Goal: Browse casually

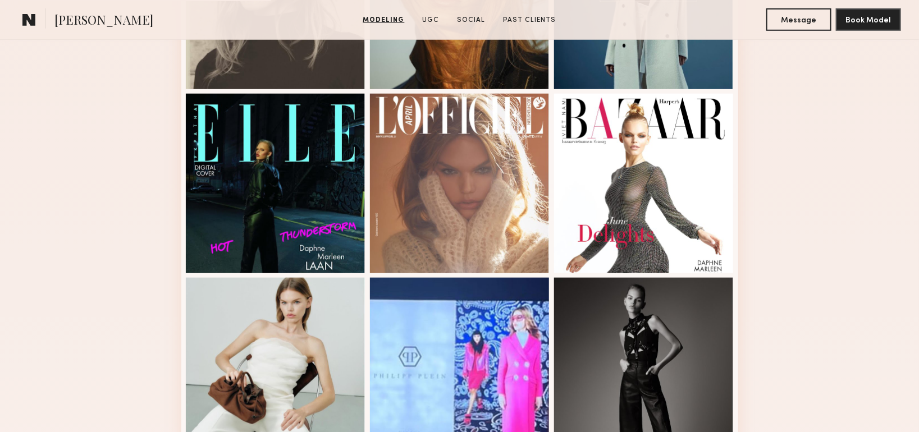
scroll to position [505, 0]
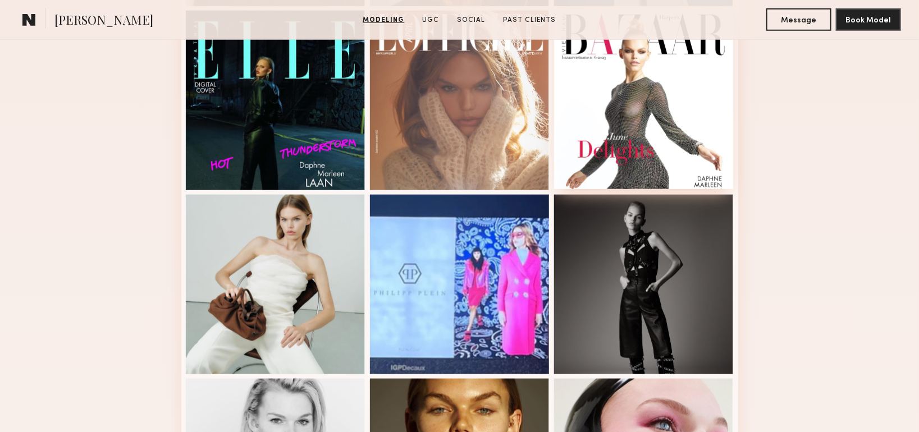
click at [570, 126] on div at bounding box center [644, 100] width 180 height 180
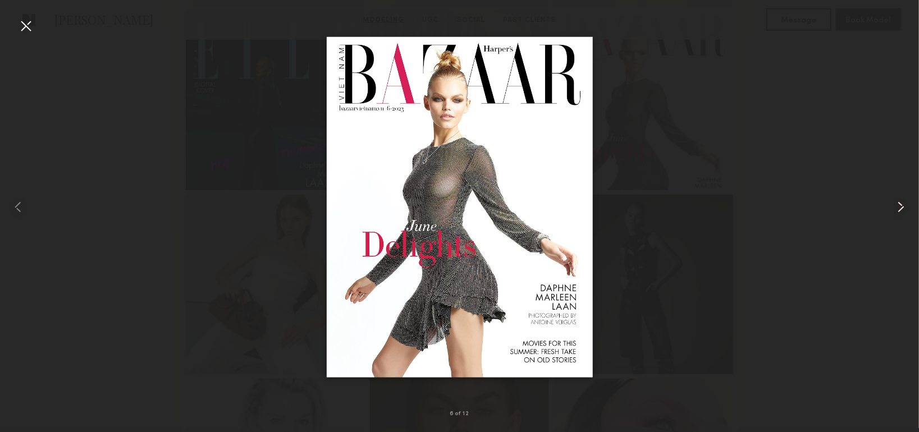
click at [909, 207] on common-icon at bounding box center [901, 207] width 18 height 18
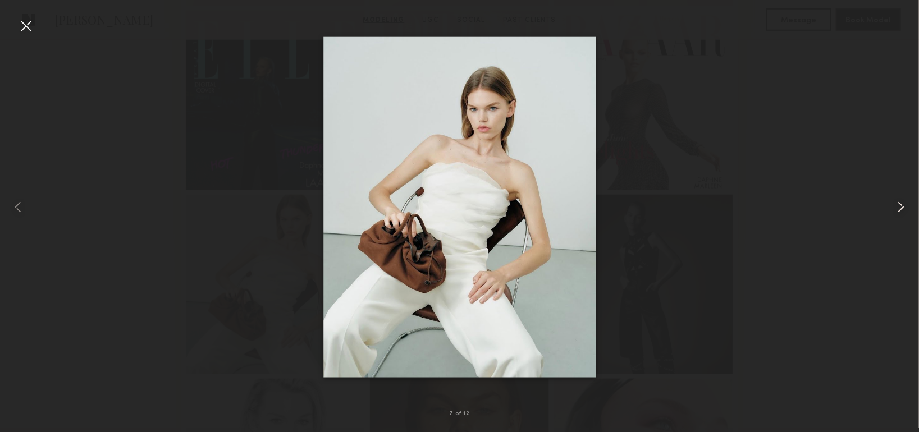
click at [909, 207] on common-icon at bounding box center [901, 207] width 18 height 18
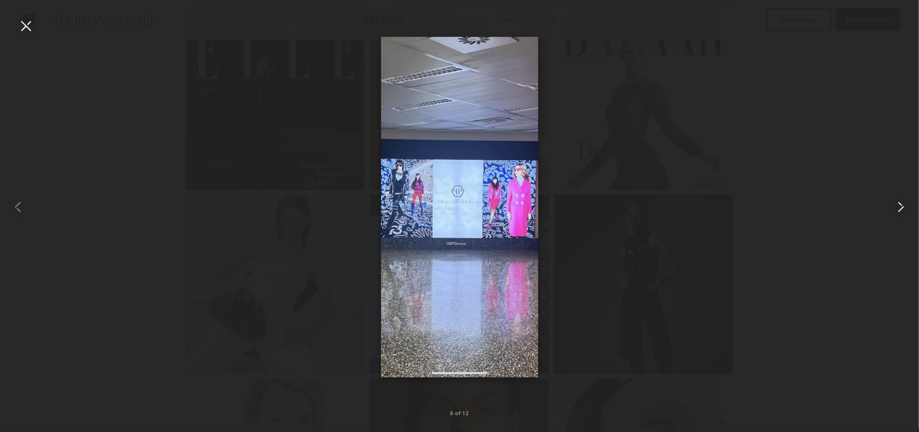
click at [909, 207] on common-icon at bounding box center [901, 207] width 18 height 18
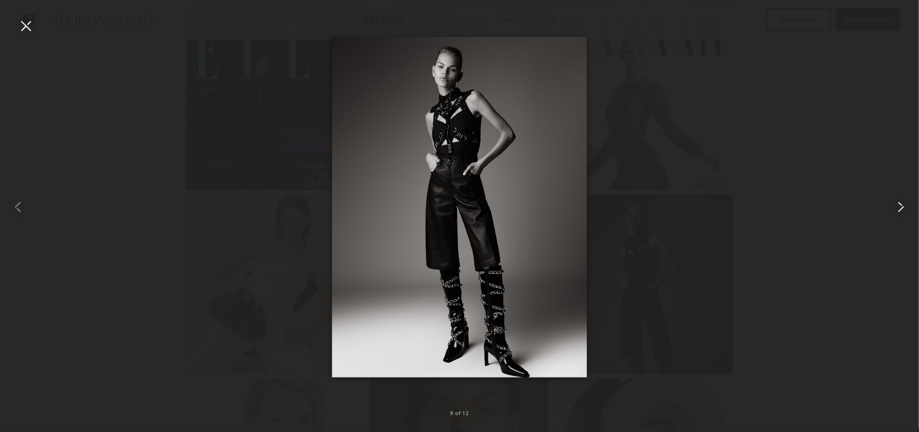
click at [909, 207] on common-icon at bounding box center [901, 207] width 18 height 18
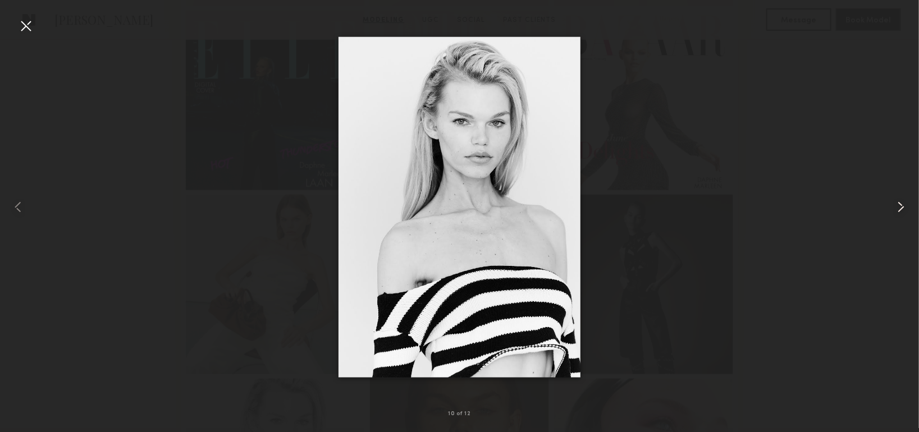
click at [909, 207] on common-icon at bounding box center [901, 207] width 18 height 18
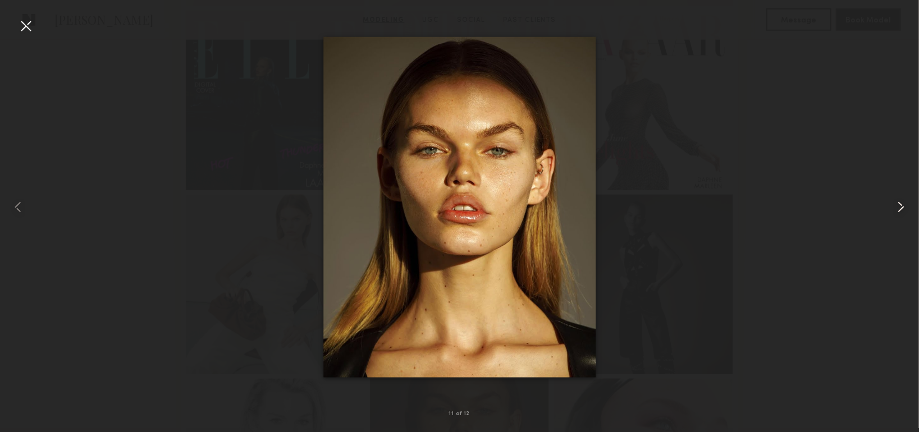
click at [909, 207] on common-icon at bounding box center [901, 207] width 18 height 18
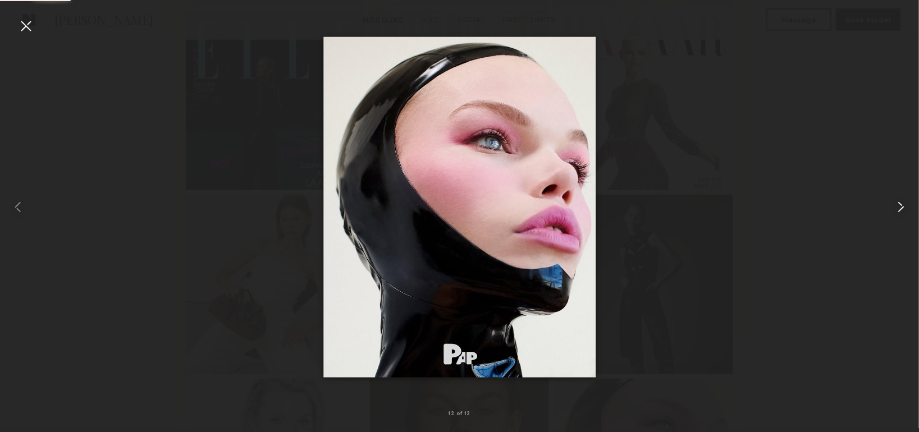
click at [909, 207] on common-icon at bounding box center [901, 207] width 18 height 18
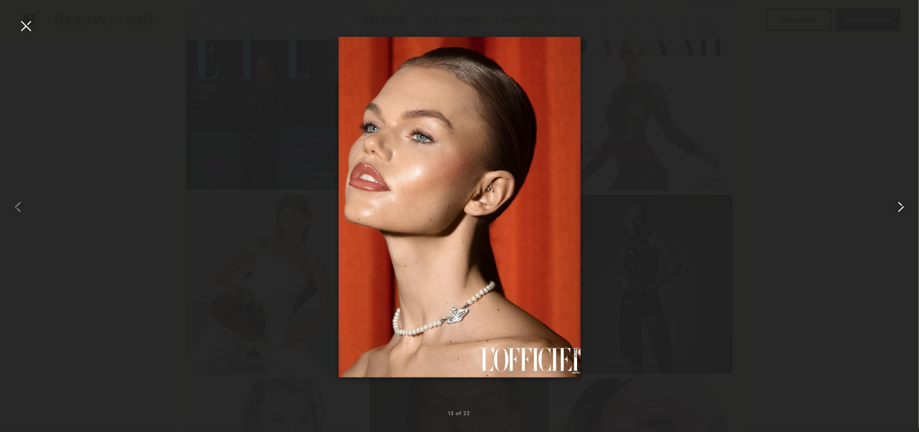
click at [909, 207] on common-icon at bounding box center [901, 207] width 18 height 18
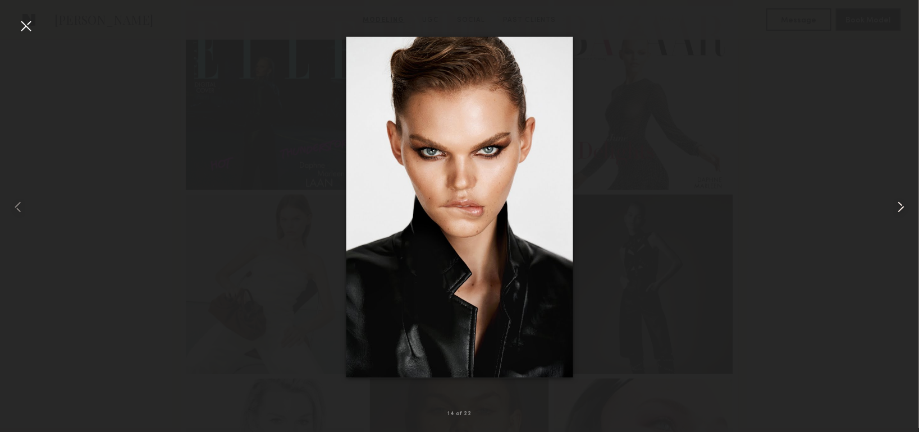
click at [909, 207] on common-icon at bounding box center [901, 207] width 18 height 18
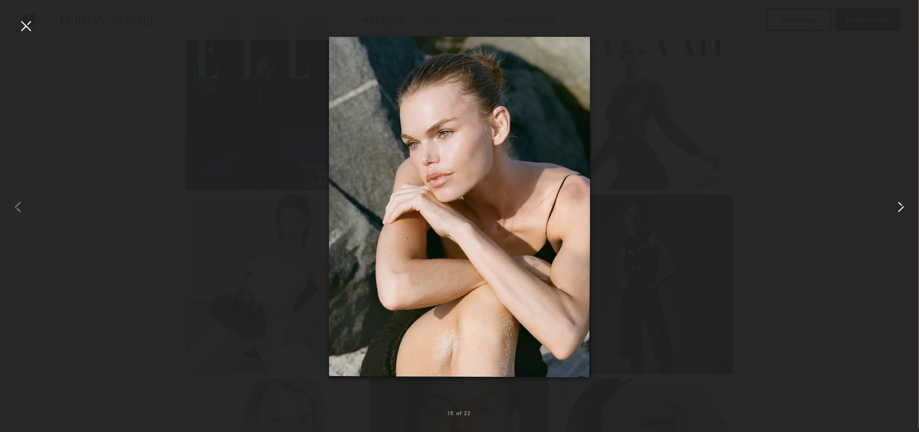
click at [909, 207] on common-icon at bounding box center [901, 207] width 18 height 18
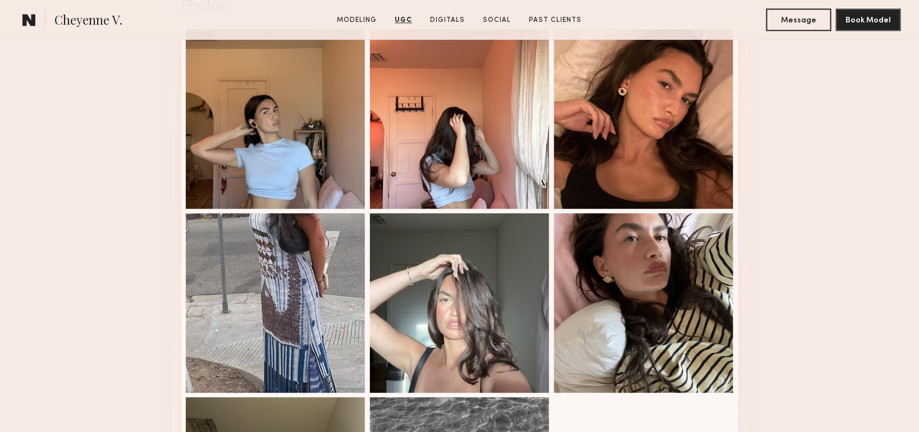
scroll to position [1459, 0]
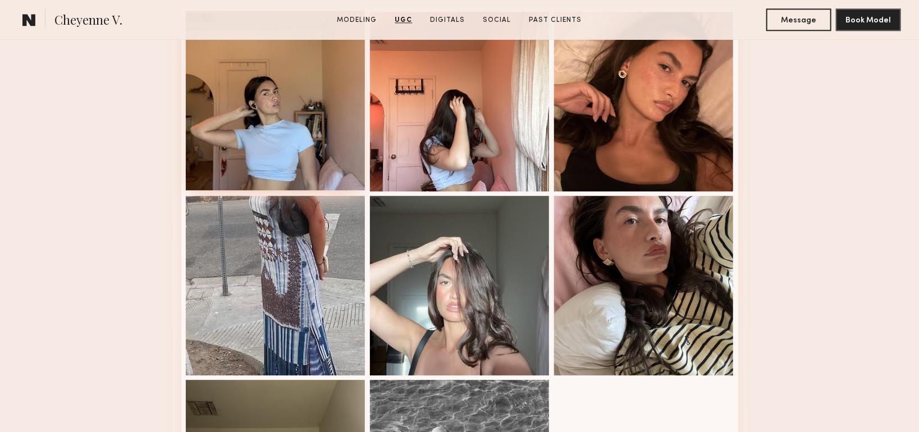
click at [269, 177] on div at bounding box center [276, 101] width 180 height 180
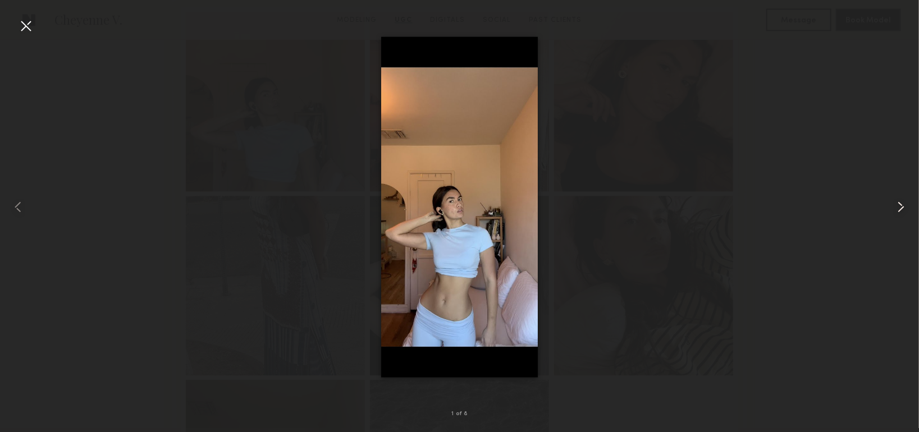
click at [897, 207] on common-icon at bounding box center [901, 207] width 18 height 18
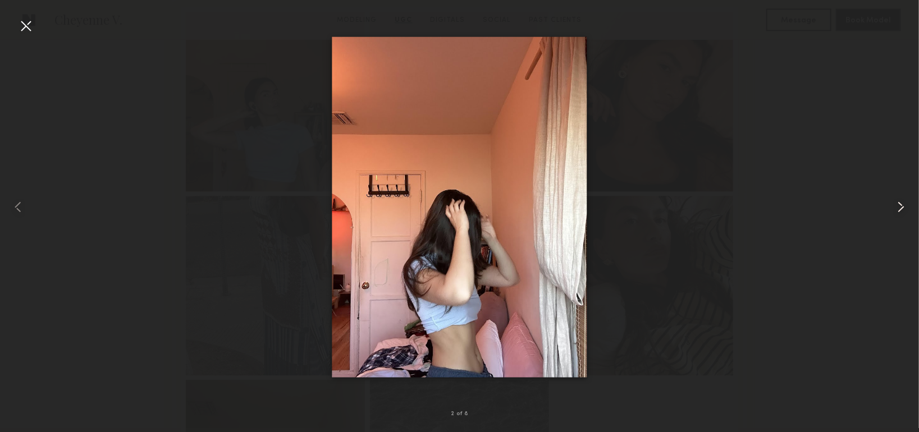
click at [899, 208] on common-icon at bounding box center [901, 207] width 18 height 18
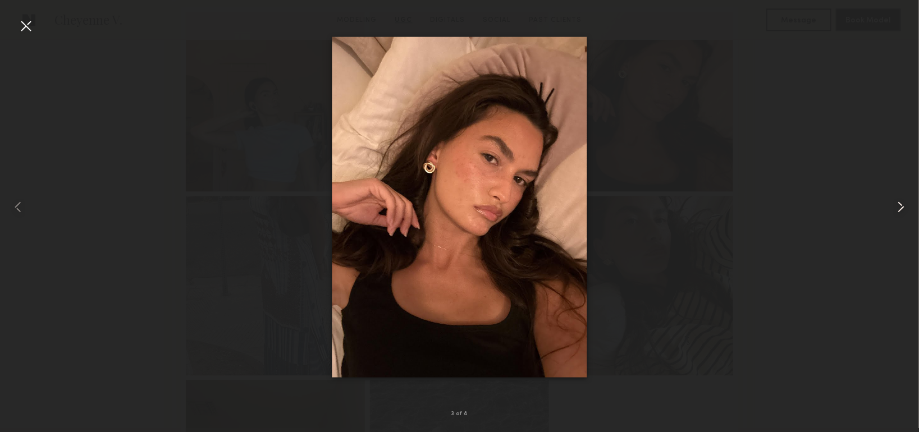
click at [899, 208] on common-icon at bounding box center [901, 207] width 18 height 18
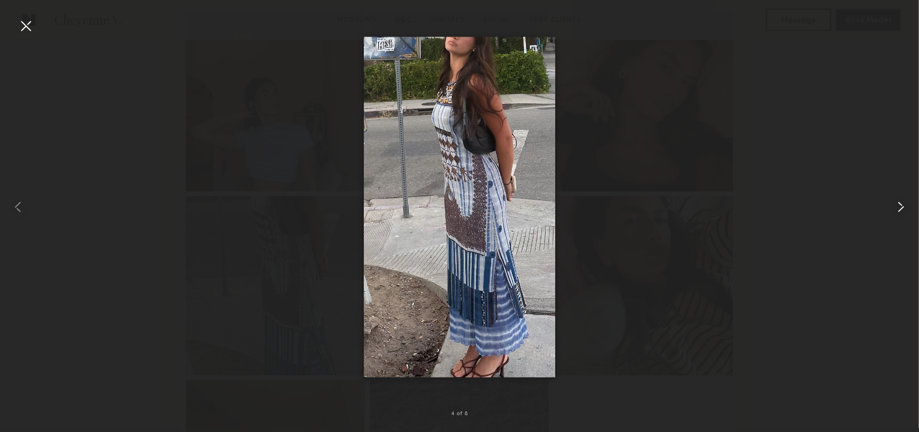
click at [899, 208] on common-icon at bounding box center [901, 207] width 18 height 18
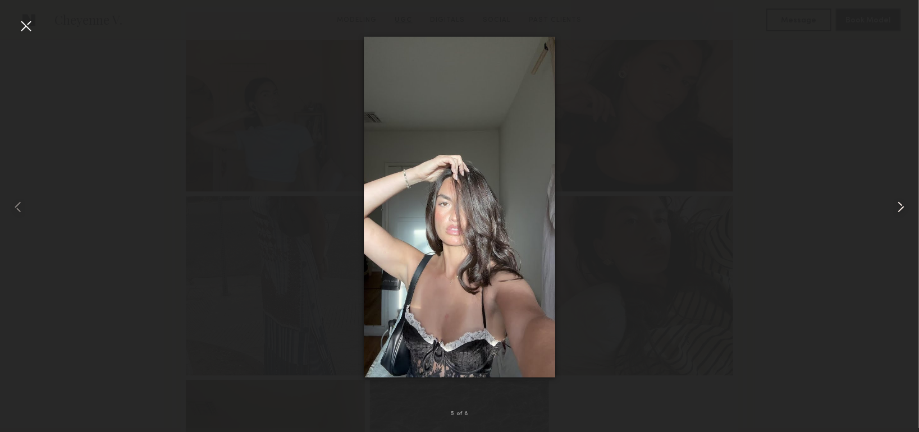
click at [899, 208] on common-icon at bounding box center [901, 207] width 18 height 18
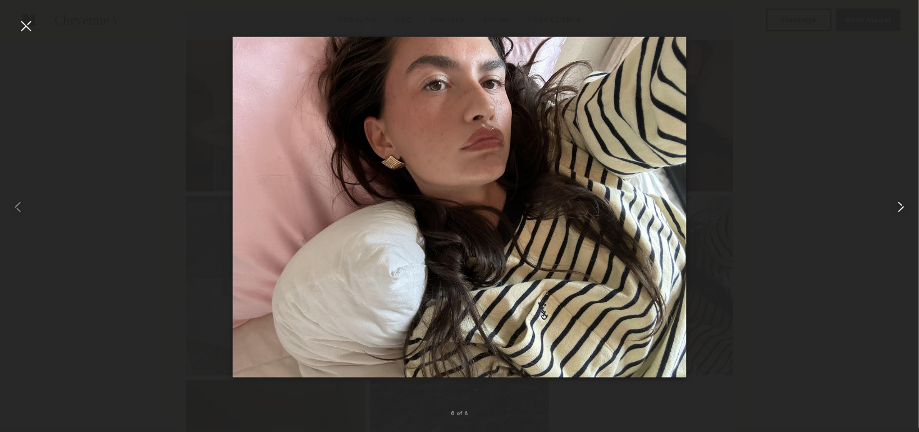
click at [899, 208] on common-icon at bounding box center [901, 207] width 18 height 18
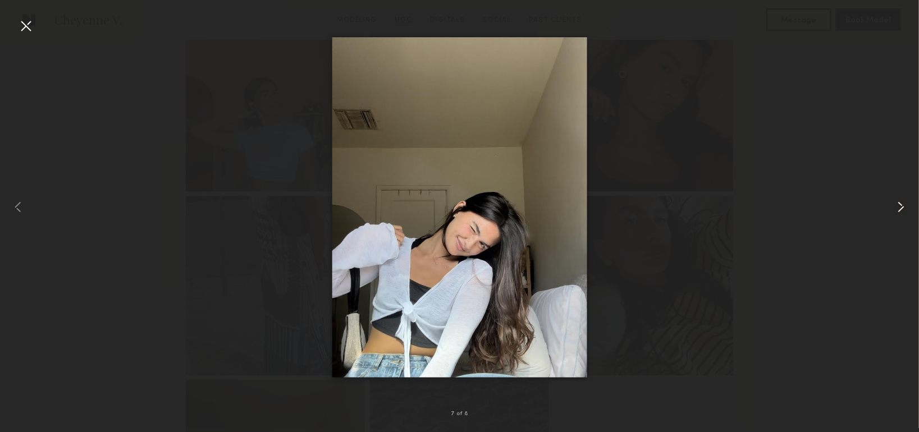
click at [899, 208] on common-icon at bounding box center [901, 207] width 18 height 18
